Goal: Find specific page/section: Find specific page/section

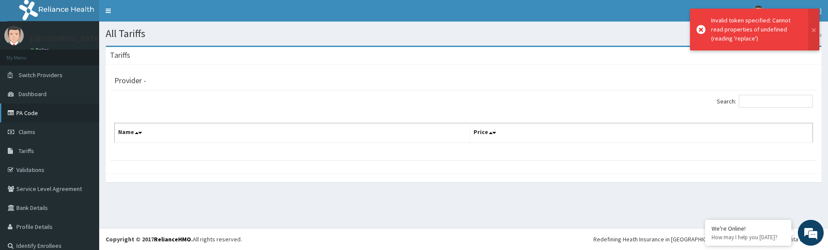
click at [34, 109] on link "PA Code" at bounding box center [49, 112] width 99 height 19
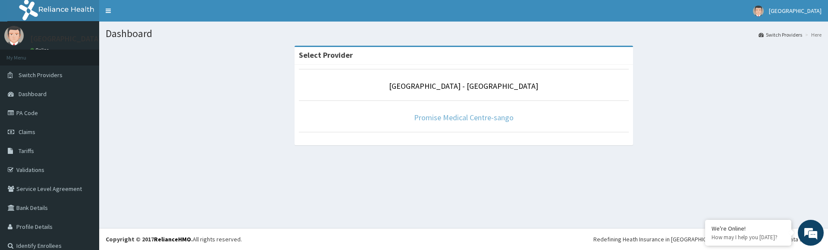
click at [460, 122] on link "Promise Medical Centre-sango" at bounding box center [464, 118] width 100 height 10
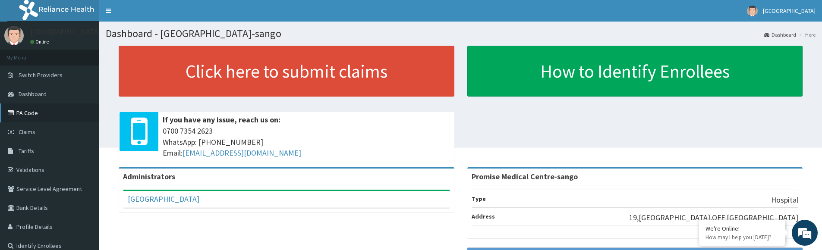
click at [53, 111] on link "PA Code" at bounding box center [49, 112] width 99 height 19
